Goal: Task Accomplishment & Management: Use online tool/utility

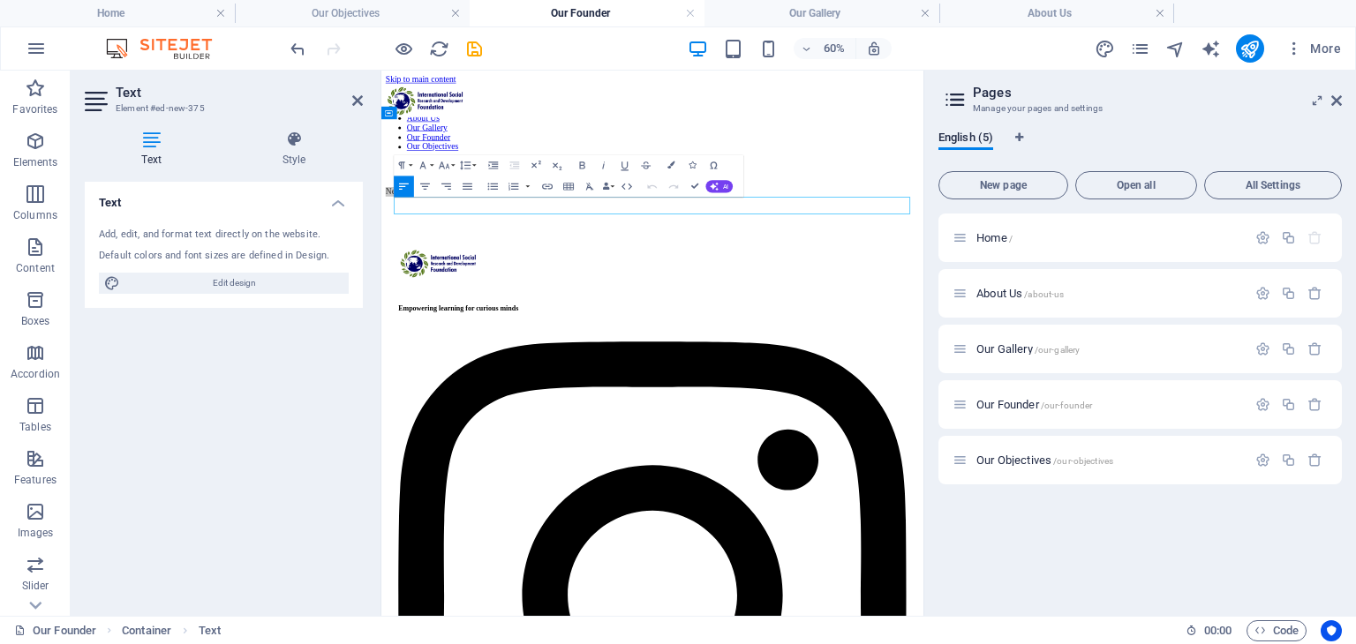
click at [1330, 90] on header "Pages Manage your pages and settings" at bounding box center [1142, 94] width 400 height 46
click at [1331, 96] on icon at bounding box center [1336, 101] width 11 height 14
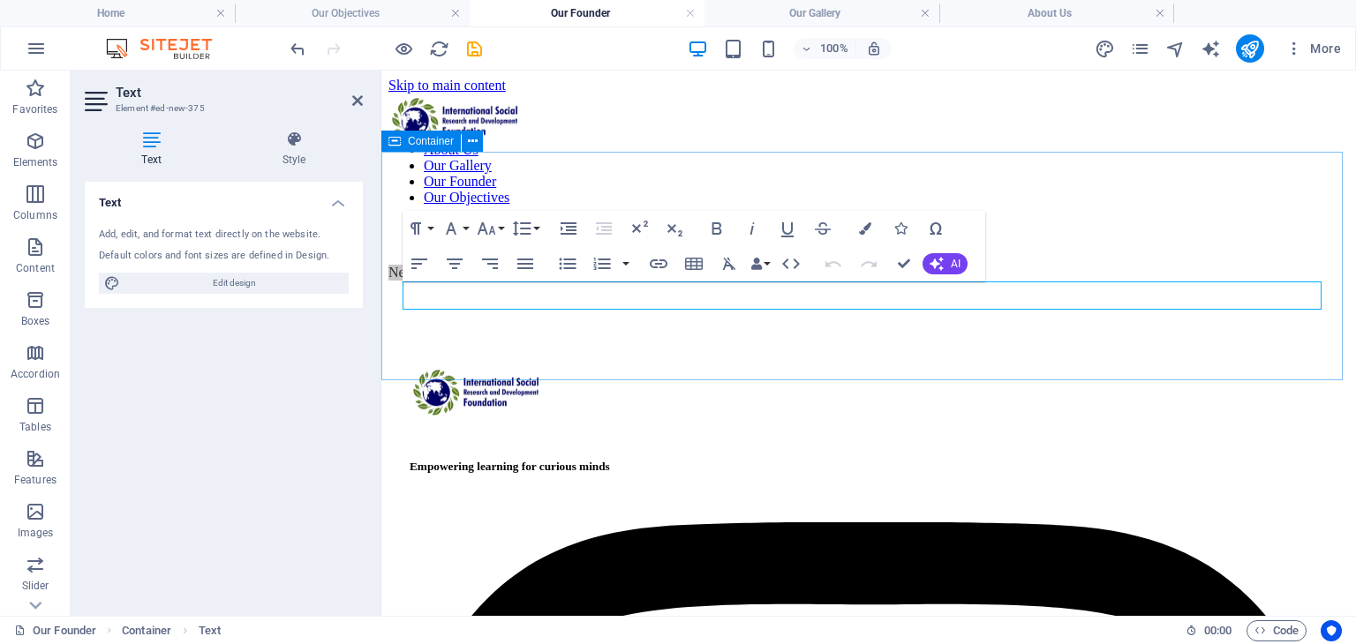
click at [902, 281] on div "Our Founder New text element" at bounding box center [868, 251] width 960 height 57
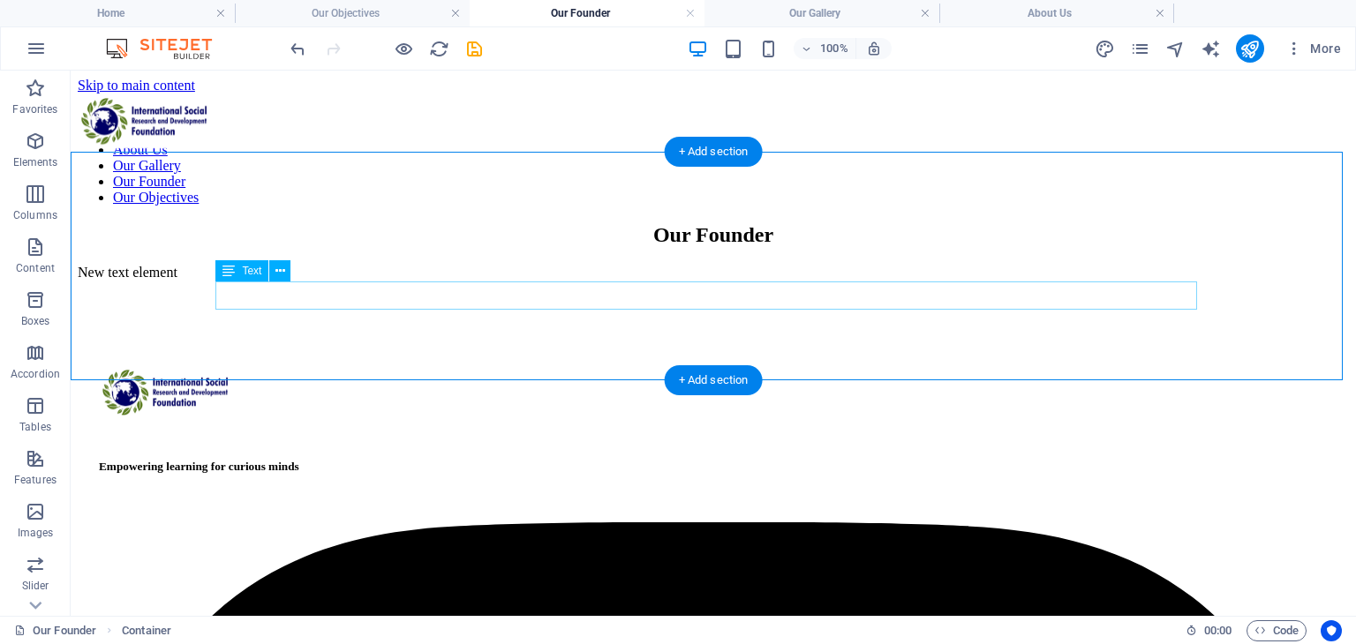
click at [782, 281] on div "New text element" at bounding box center [713, 273] width 1271 height 16
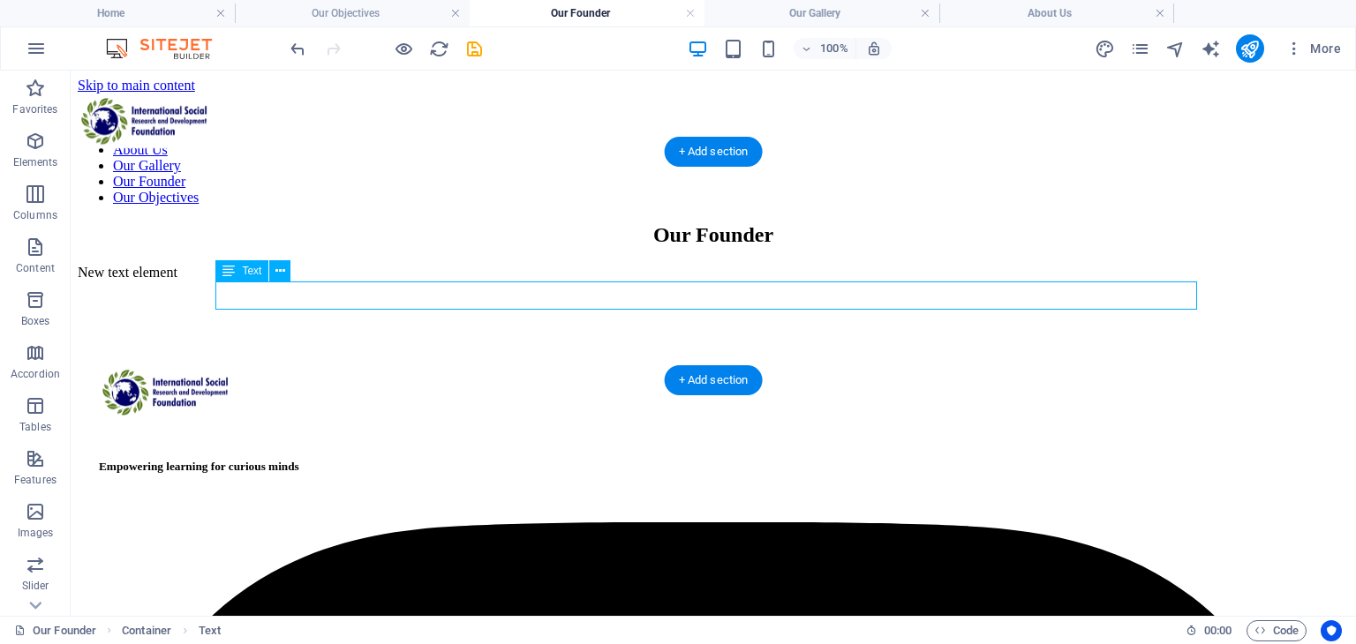
click at [782, 281] on div "New text element" at bounding box center [713, 273] width 1271 height 16
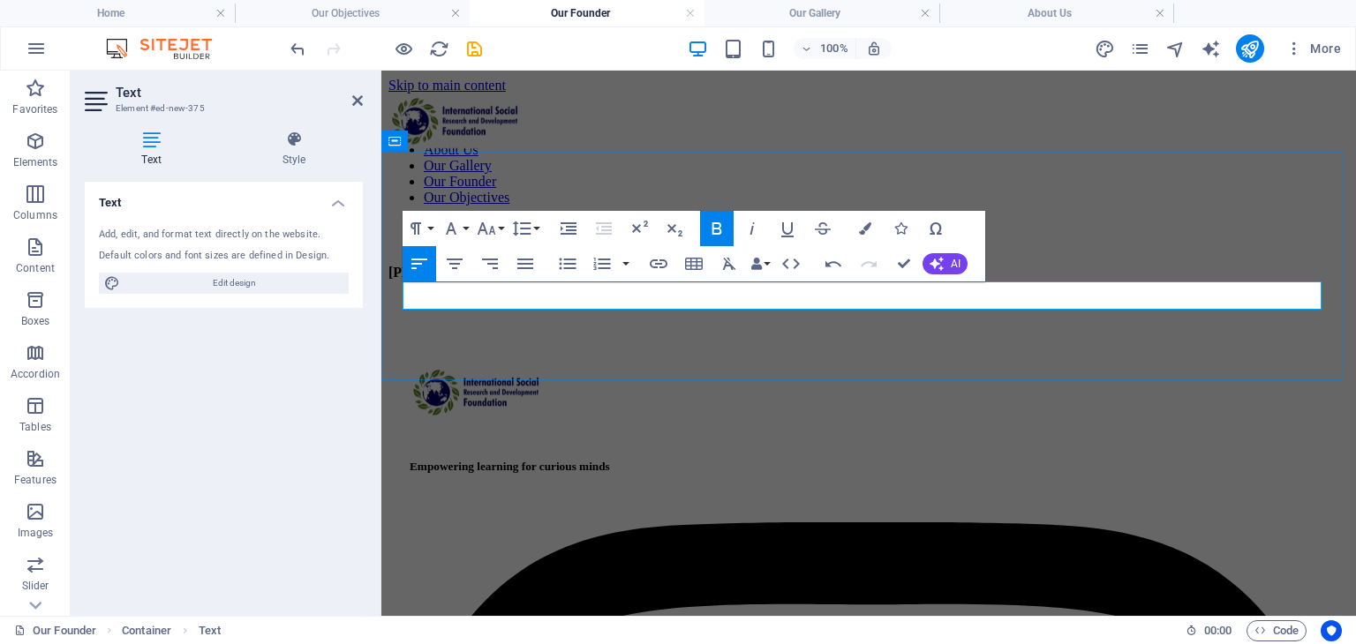
click at [583, 281] on p "[PERSON_NAME]" at bounding box center [868, 273] width 960 height 16
click at [460, 259] on icon "button" at bounding box center [454, 263] width 21 height 21
click at [929, 281] on div "Our Founder [PERSON_NAME]" at bounding box center [868, 251] width 960 height 57
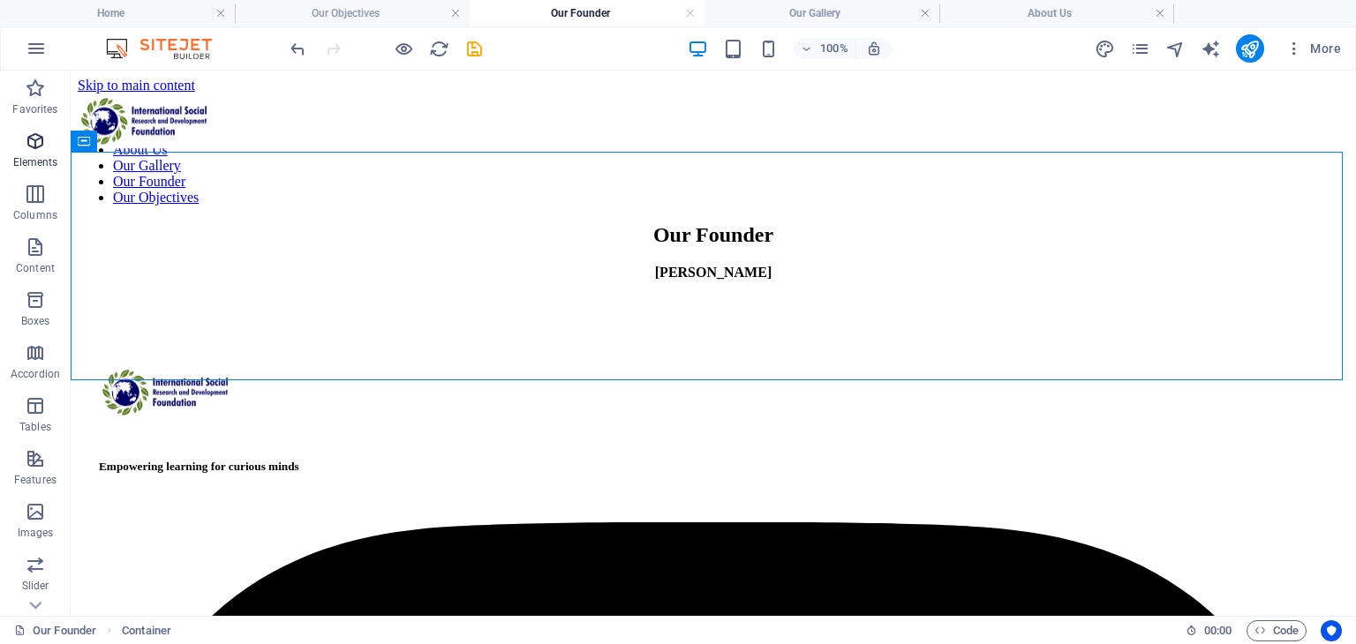
click at [35, 153] on span "Elements" at bounding box center [35, 152] width 71 height 42
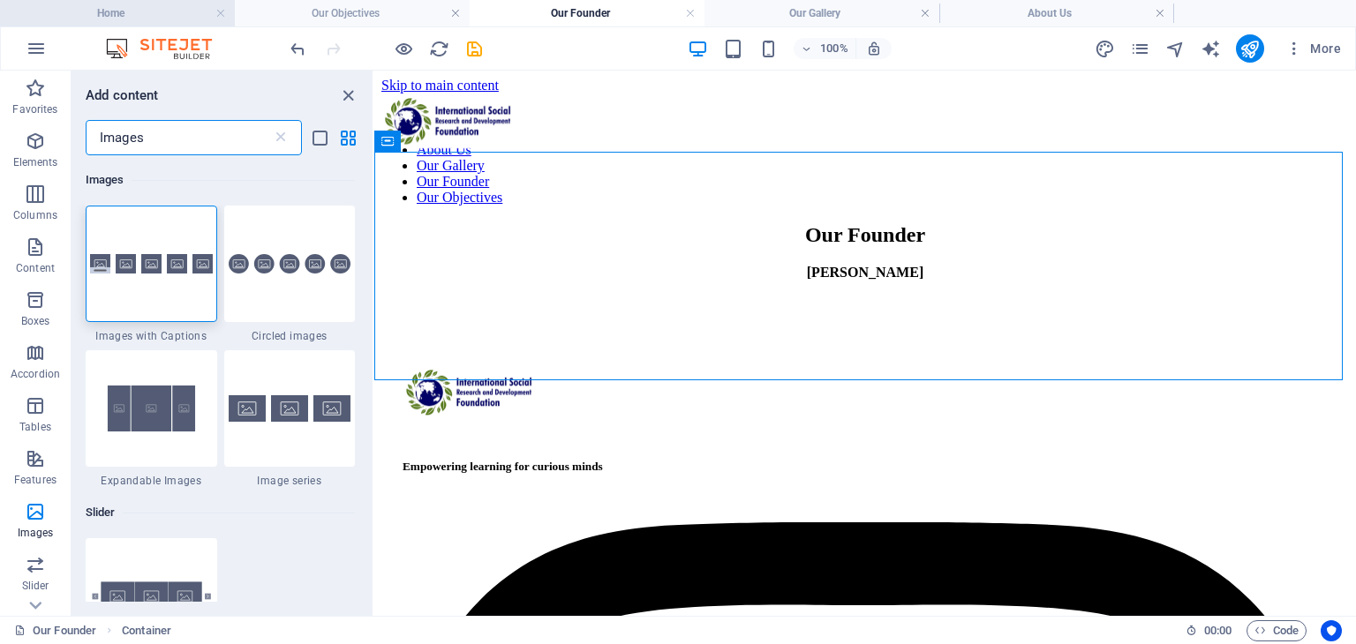
type input "Images"
